Goal: Transaction & Acquisition: Purchase product/service

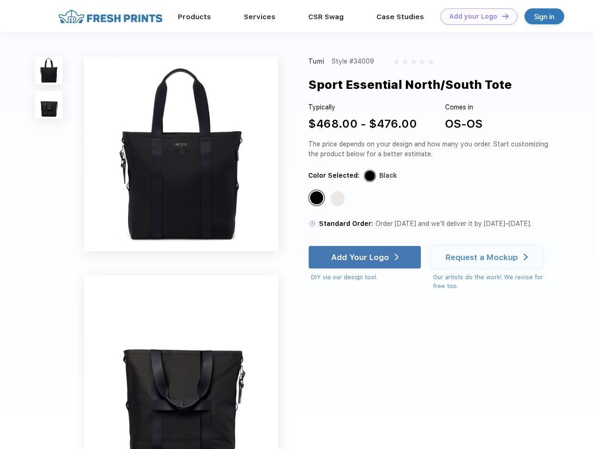
click at [476, 16] on link "Add your Logo Design Tool" at bounding box center [479, 16] width 77 height 16
click at [0, 0] on div "Design Tool" at bounding box center [0, 0] width 0 height 0
click at [501, 16] on link "Add your Logo Design Tool" at bounding box center [479, 16] width 77 height 16
click at [49, 70] on img at bounding box center [49, 71] width 28 height 28
click at [49, 105] on img at bounding box center [49, 105] width 28 height 28
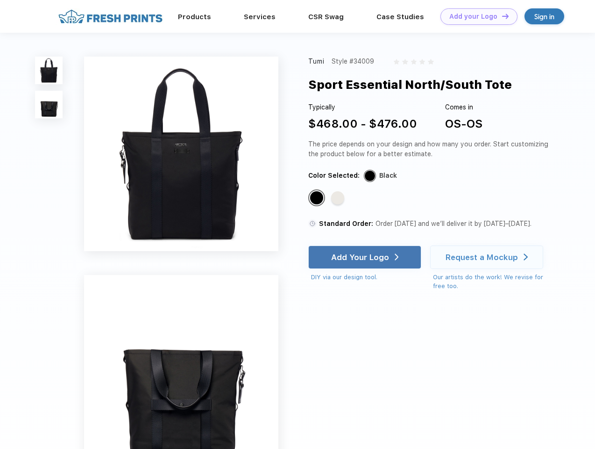
click at [318, 198] on div "Standard Color" at bounding box center [316, 197] width 13 height 13
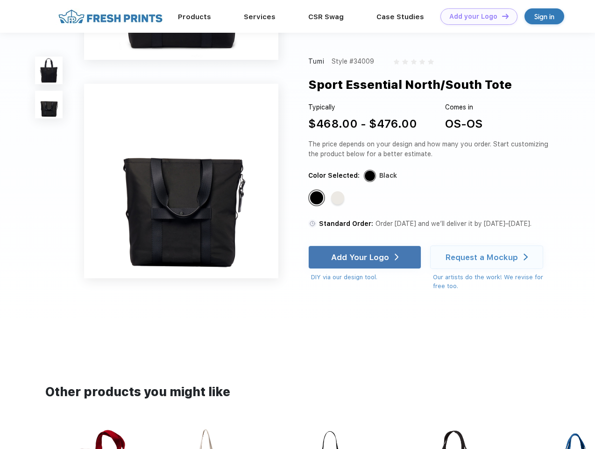
click at [339, 198] on div "Standard Color" at bounding box center [337, 197] width 13 height 13
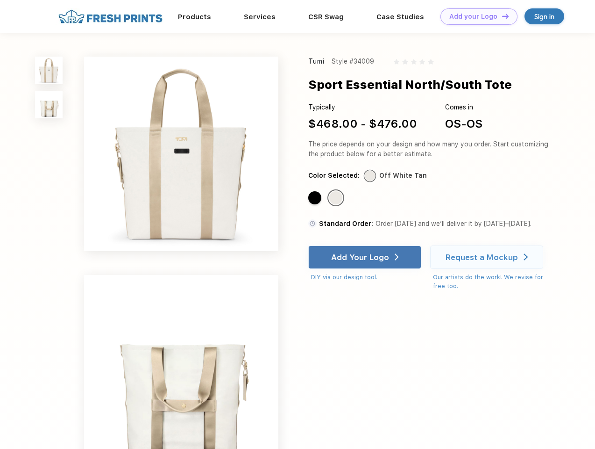
click at [366, 257] on div "Add Your Logo" at bounding box center [360, 256] width 58 height 9
click at [488, 257] on div "Request a Mockup" at bounding box center [482, 256] width 72 height 9
